Goal: Information Seeking & Learning: Learn about a topic

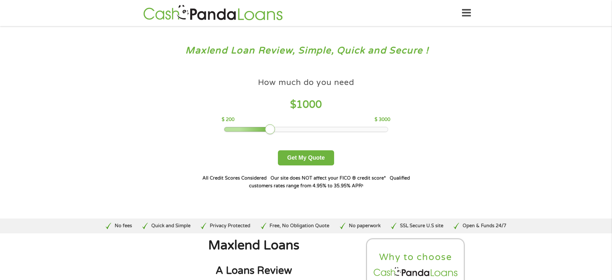
scroll to position [2429, 0]
